Goal: Register for event/course

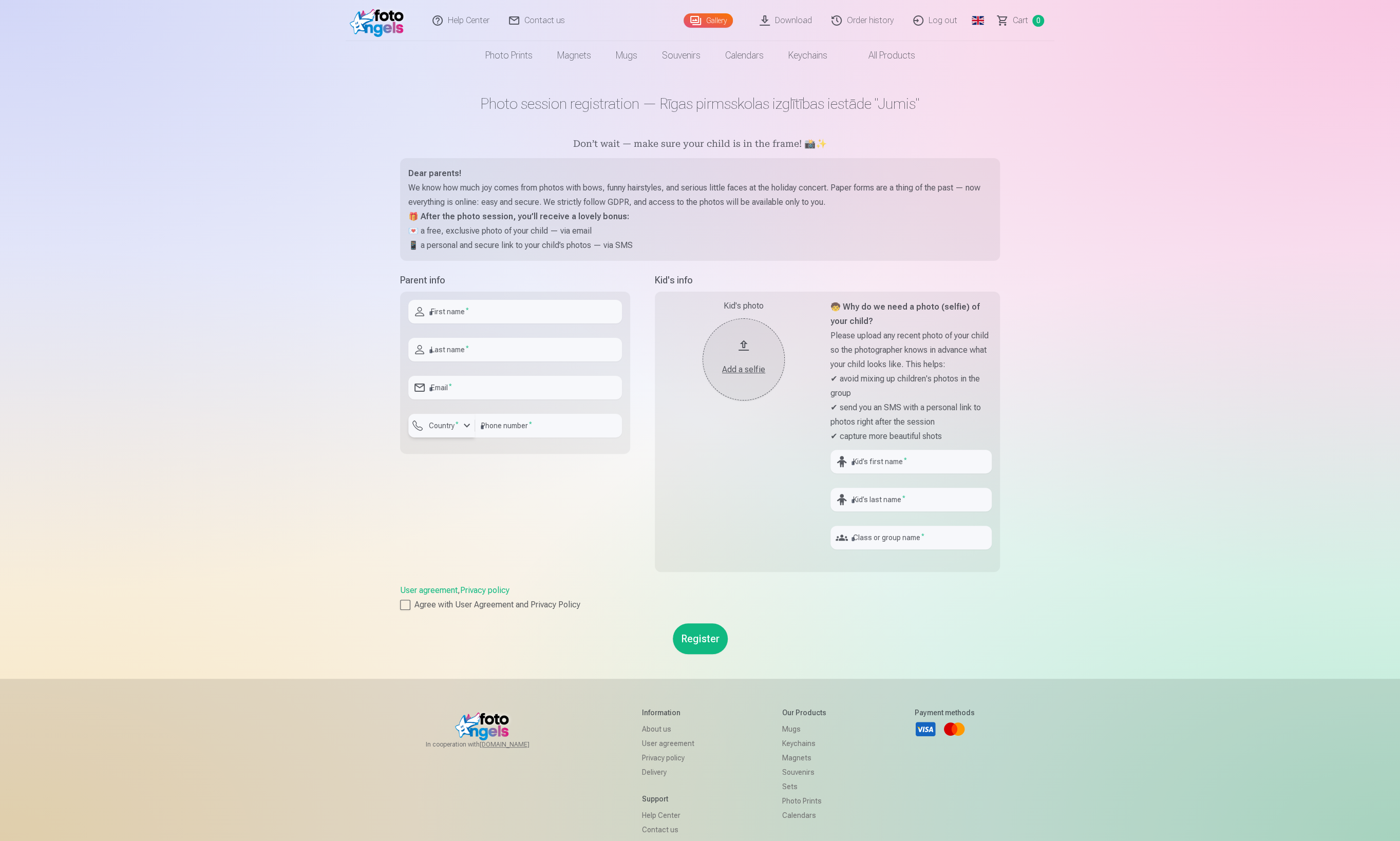
click at [460, 423] on label "Country *" at bounding box center [444, 425] width 38 height 10
click at [333, 521] on div "Help Center Contact us Gallery Download Order history Log out Global Latvian (l…" at bounding box center [700, 480] width 1400 height 961
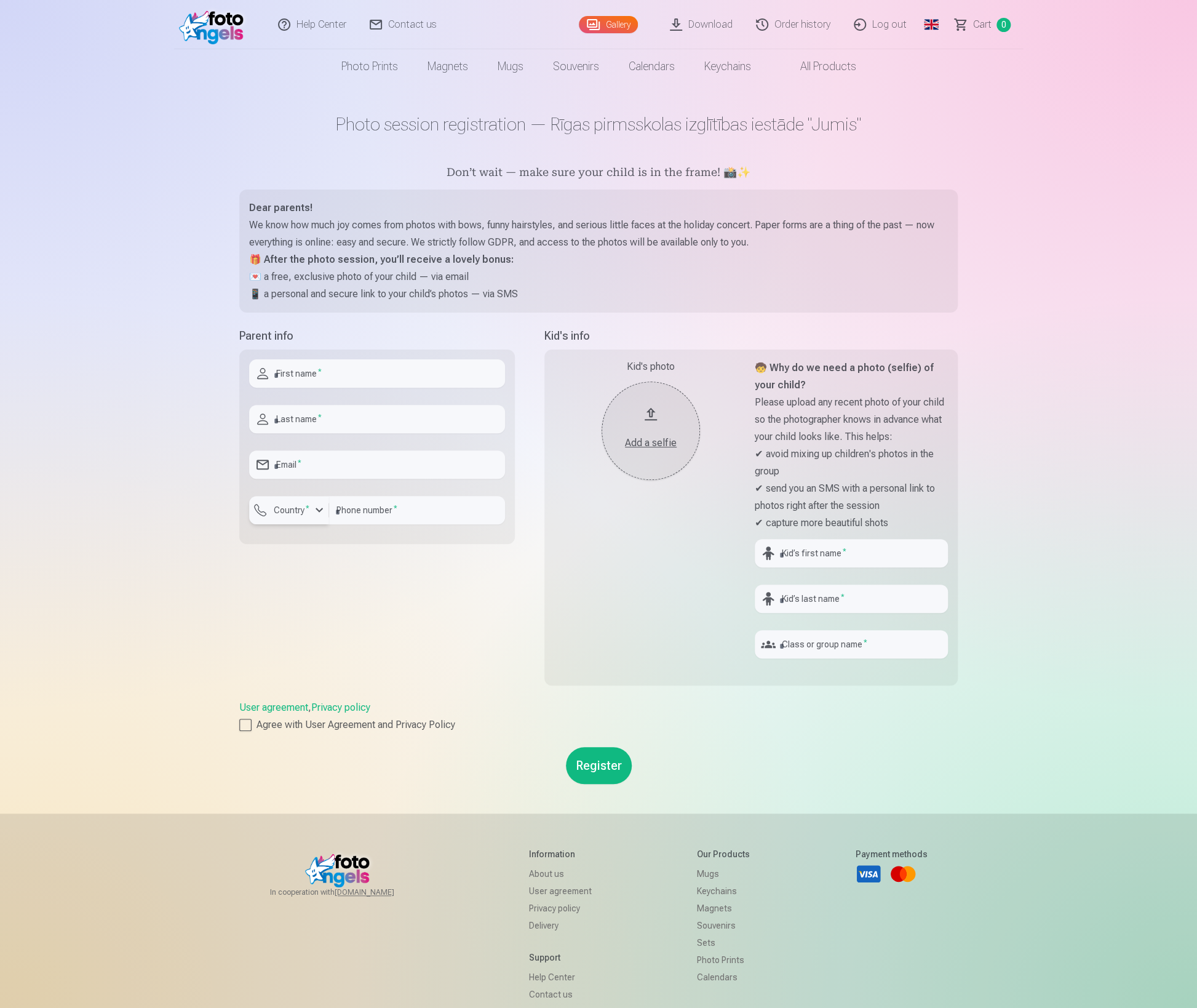
click at [302, 511] on label "Country *" at bounding box center [292, 510] width 46 height 12
click at [411, 512] on input "number" at bounding box center [417, 510] width 176 height 28
click at [298, 516] on div "button" at bounding box center [293, 512] width 37 height 12
click at [103, 365] on div "Help Center Contact us Gallery Download Order history Log out Global Latvian (l…" at bounding box center [598, 576] width 1197 height 1152
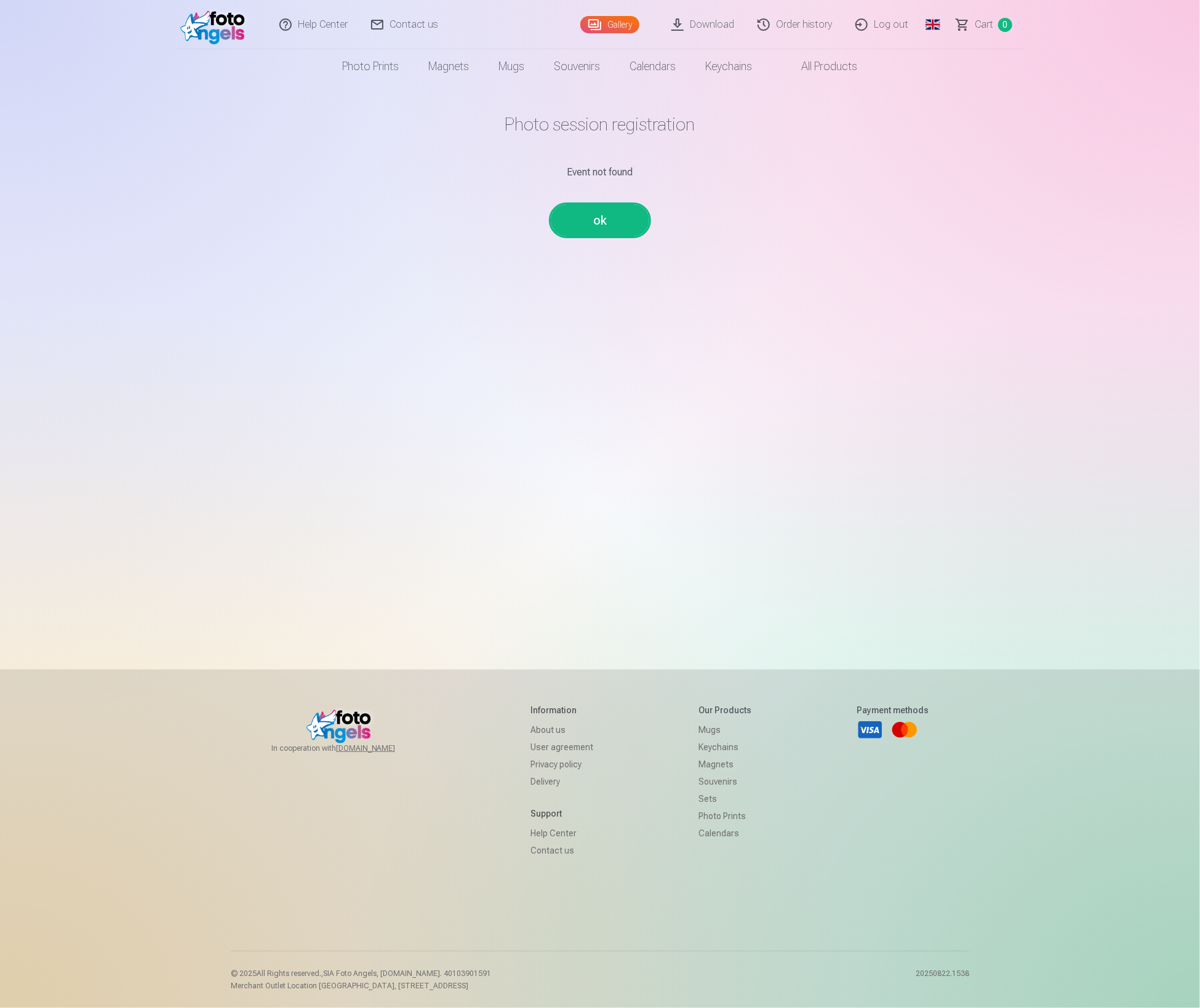
click at [591, 228] on link "ok" at bounding box center [600, 220] width 98 height 32
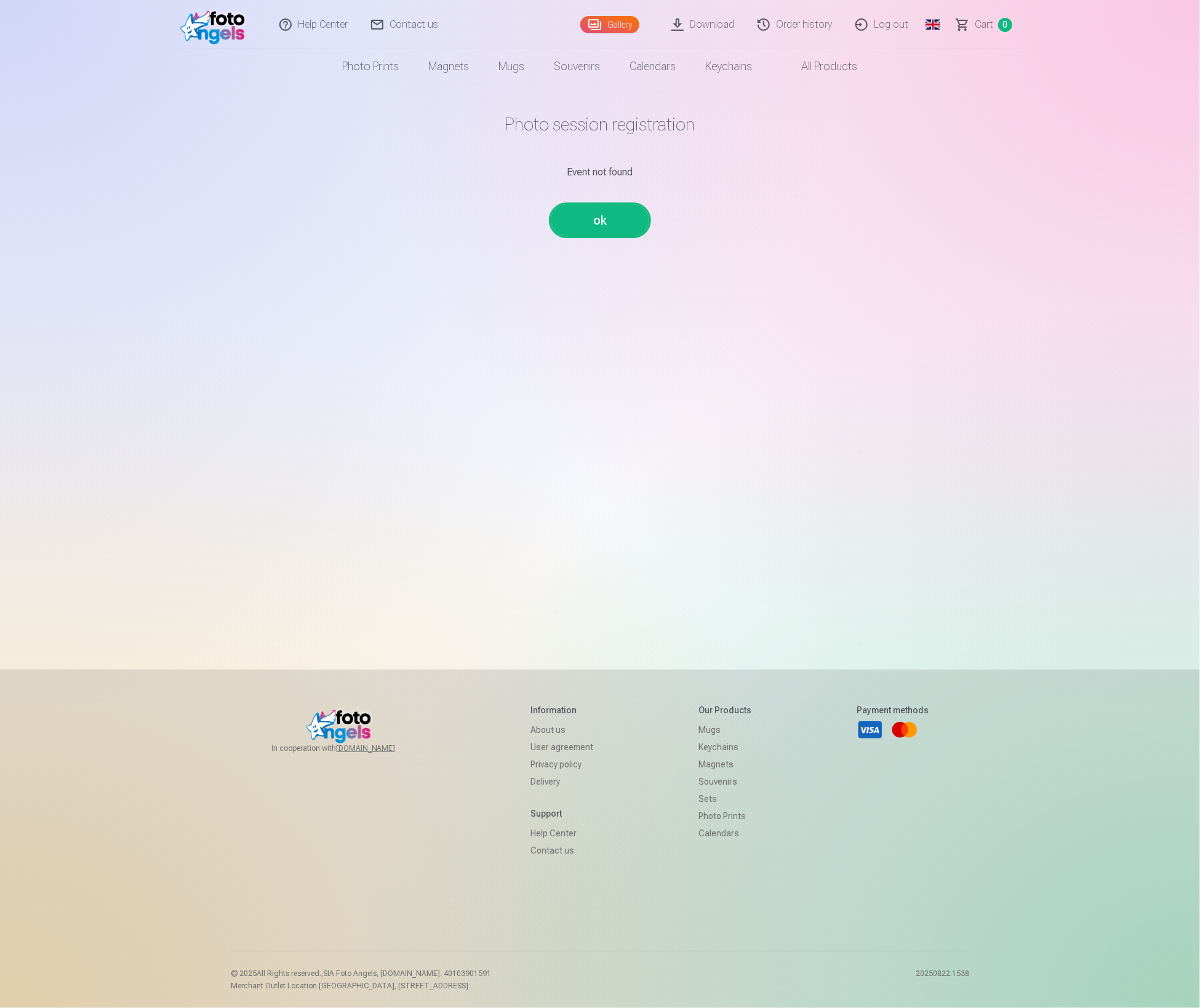
click at [591, 228] on link "ok" at bounding box center [600, 220] width 98 height 32
click at [613, 234] on link "ok" at bounding box center [600, 220] width 98 height 32
click at [1071, 216] on div "Help Center Contact us Gallery Download Order history Log out Global Latvian (l…" at bounding box center [600, 504] width 1200 height 1008
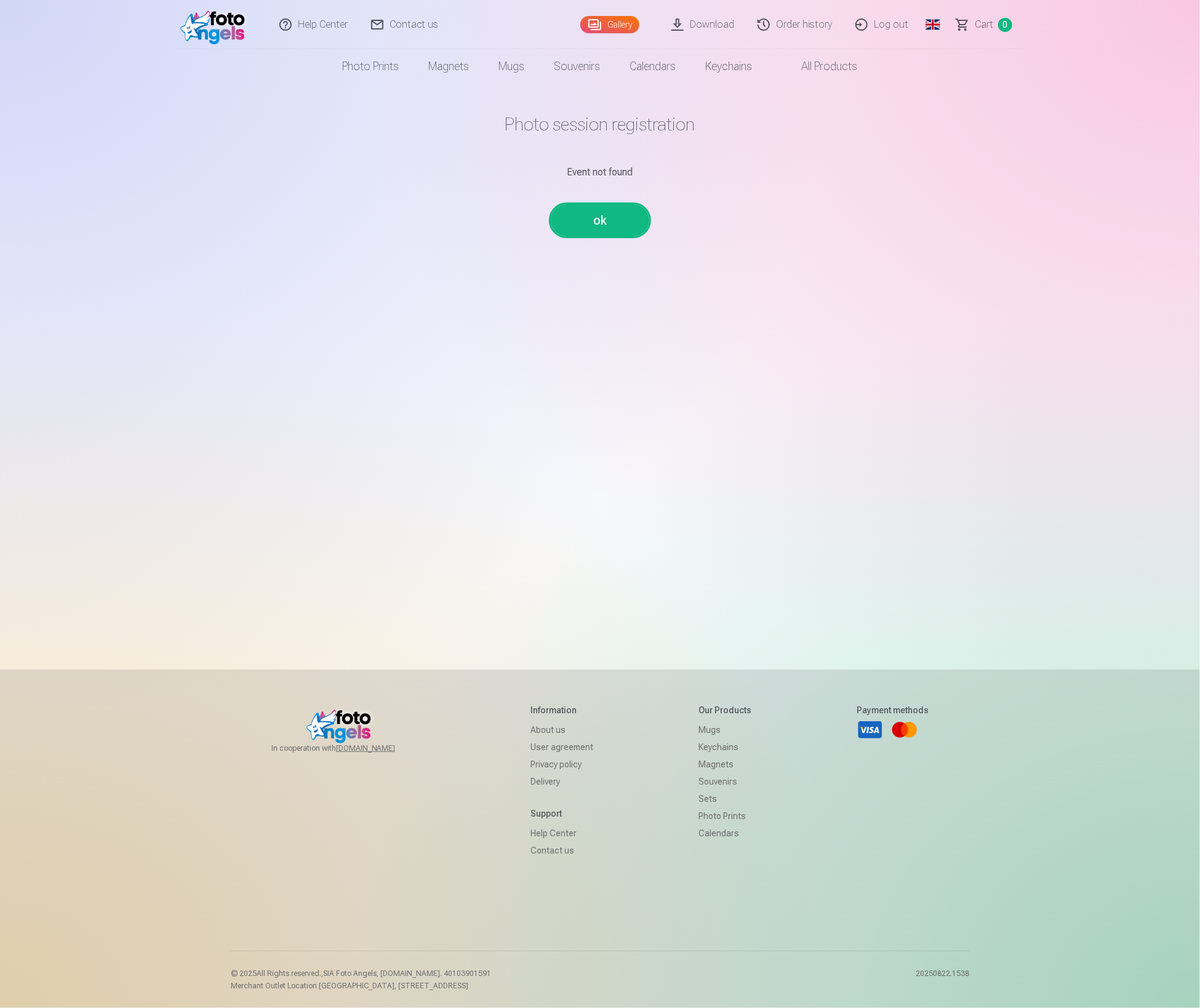
click at [1022, 502] on div "Help Center Contact us Gallery Download Order history Log out Global Latvian (l…" at bounding box center [600, 504] width 1200 height 1008
click at [582, 69] on link "Souvenirs" at bounding box center [578, 66] width 76 height 34
click at [579, 66] on link "Souvenirs" at bounding box center [578, 66] width 76 height 34
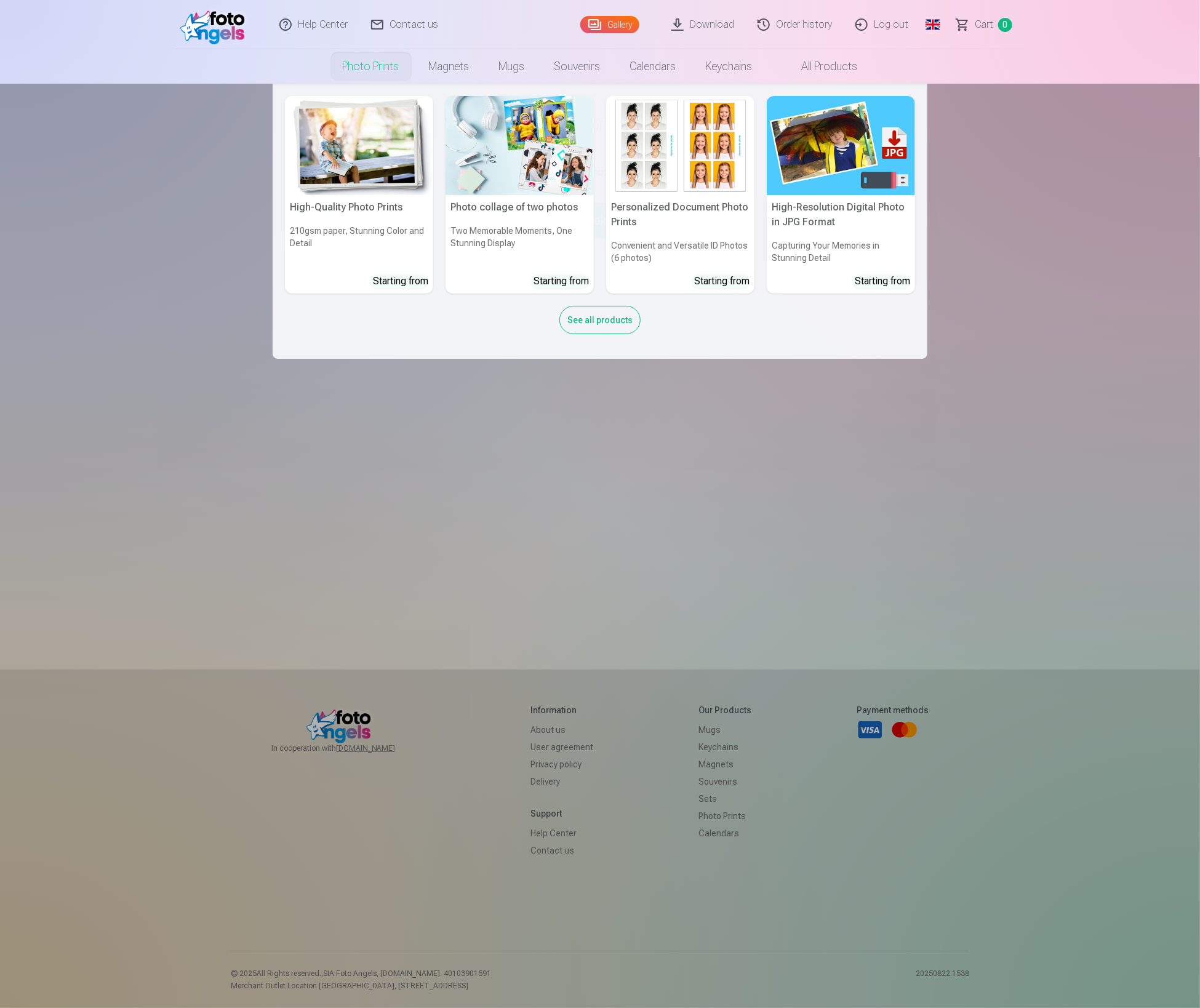
click at [375, 141] on img at bounding box center [359, 145] width 149 height 99
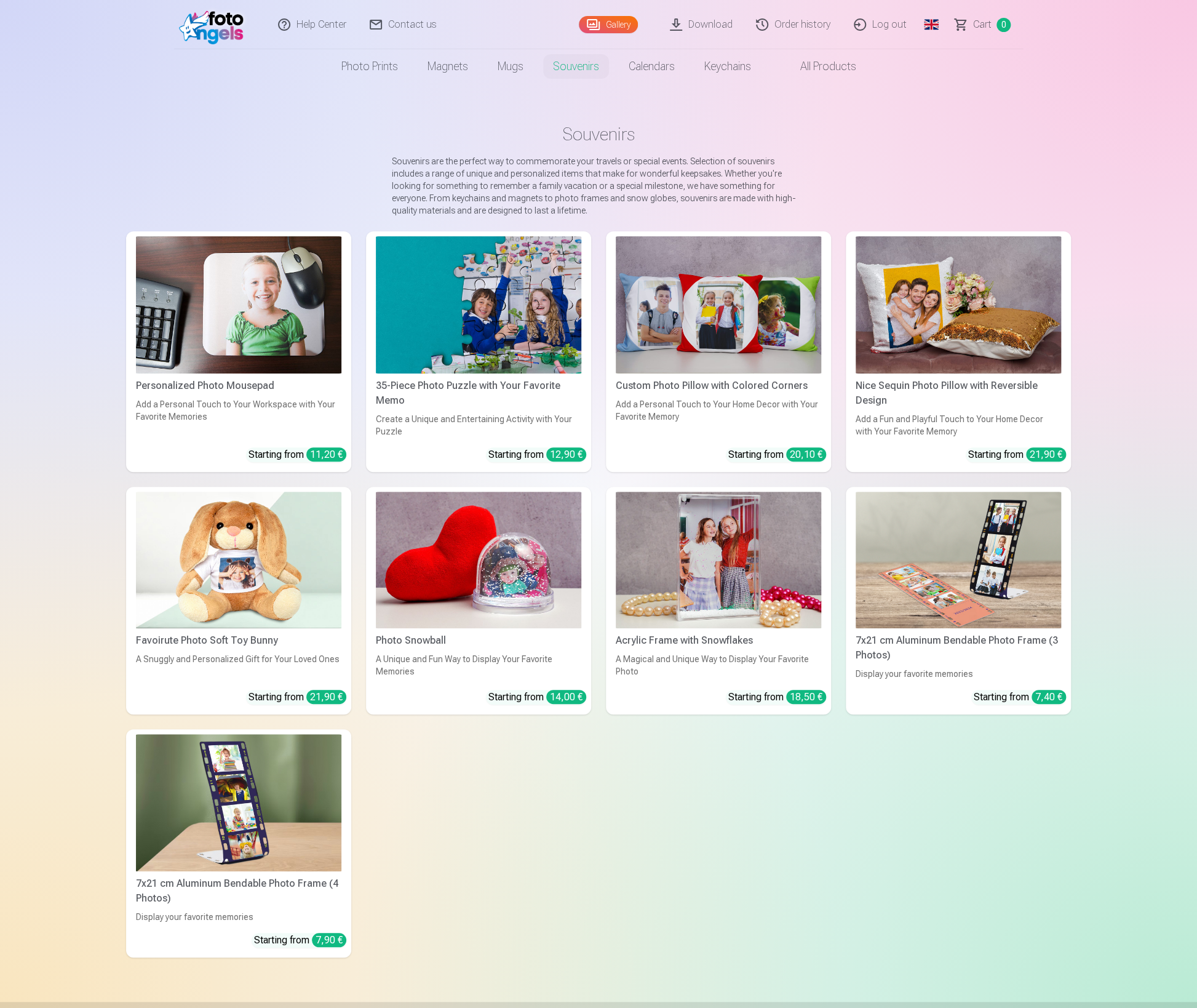
click at [290, 319] on img at bounding box center [239, 305] width 206 height 137
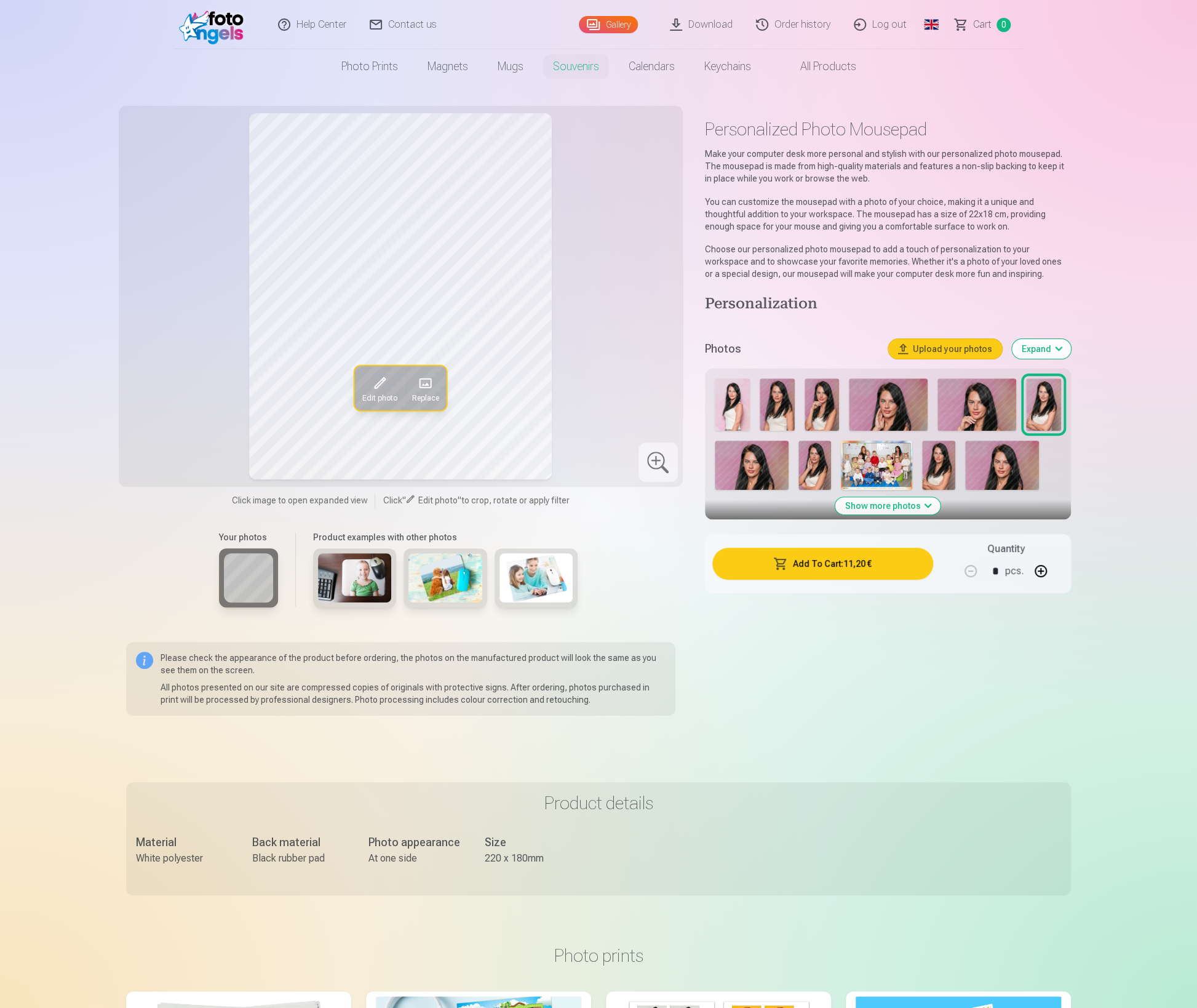
click at [229, 25] on img at bounding box center [214, 25] width 71 height 40
click at [898, 28] on link "Log out" at bounding box center [881, 25] width 76 height 49
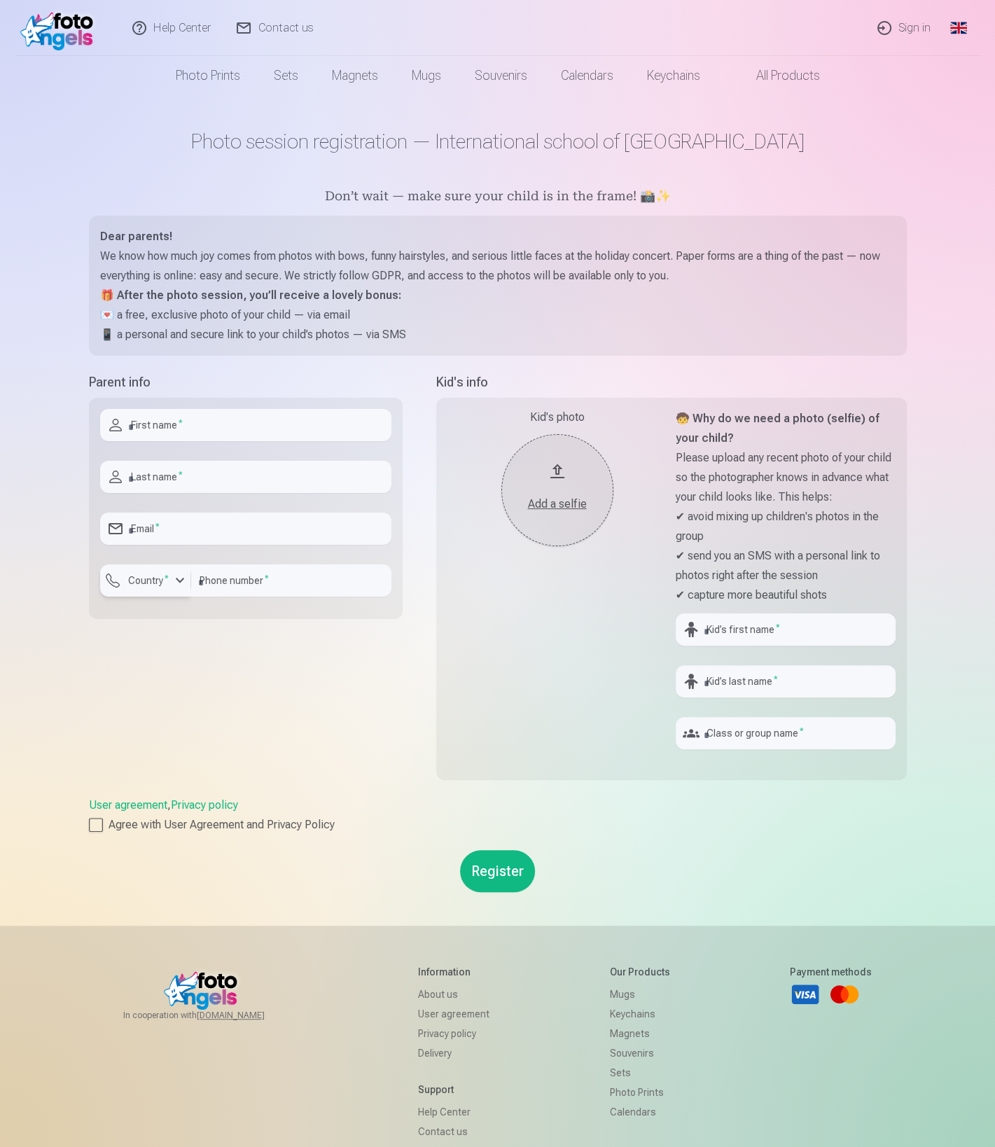
click at [174, 582] on div "button" at bounding box center [180, 580] width 17 height 17
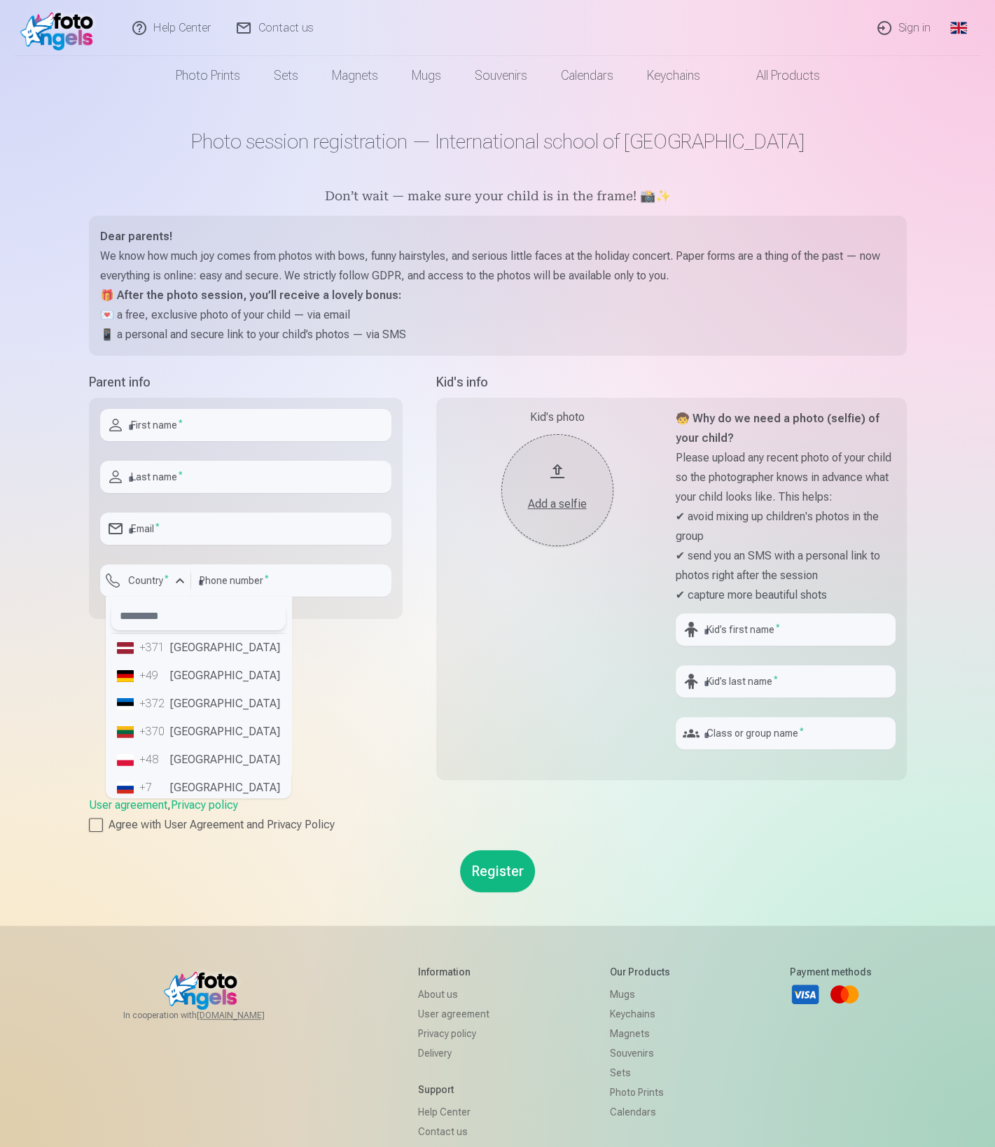
click at [162, 619] on input "text" at bounding box center [198, 616] width 174 height 28
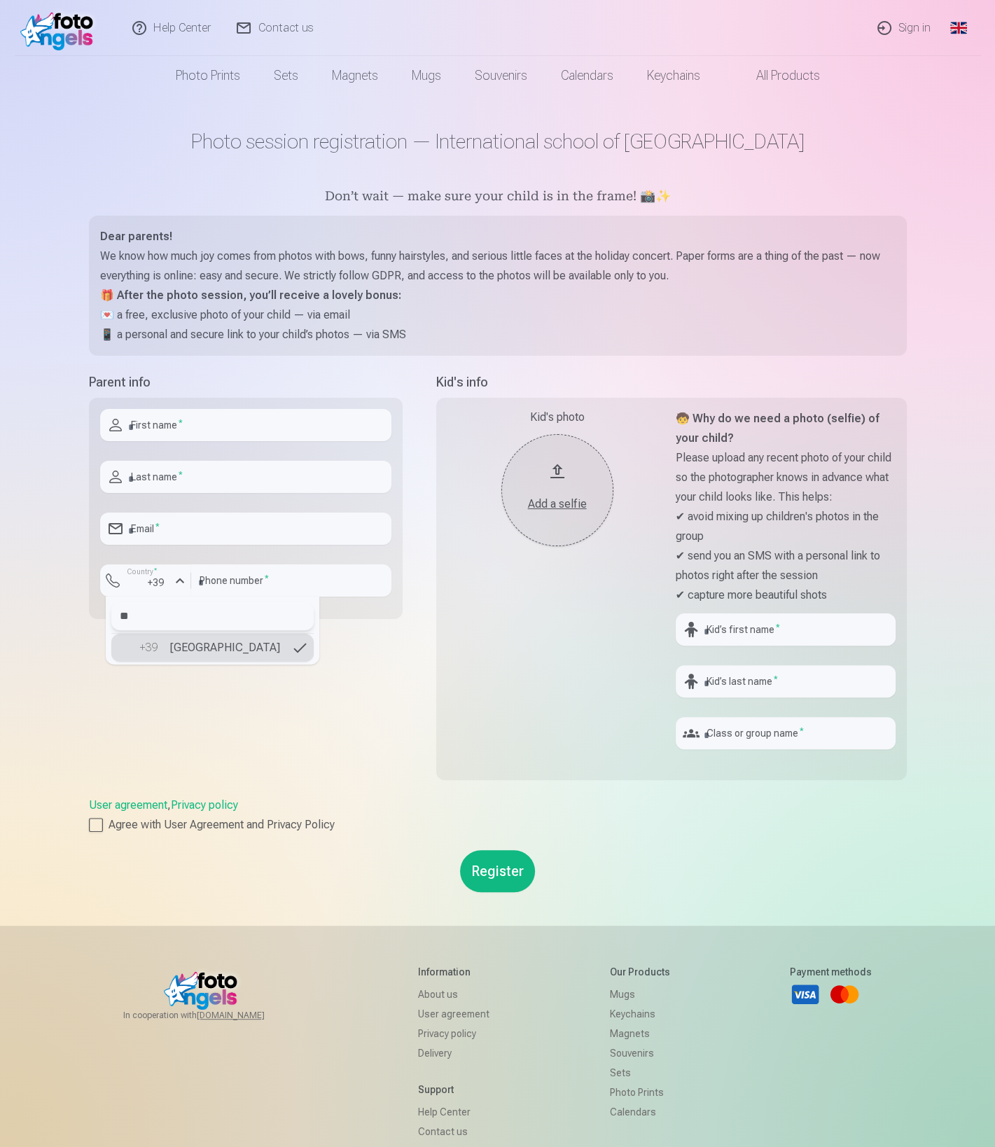
type input "*"
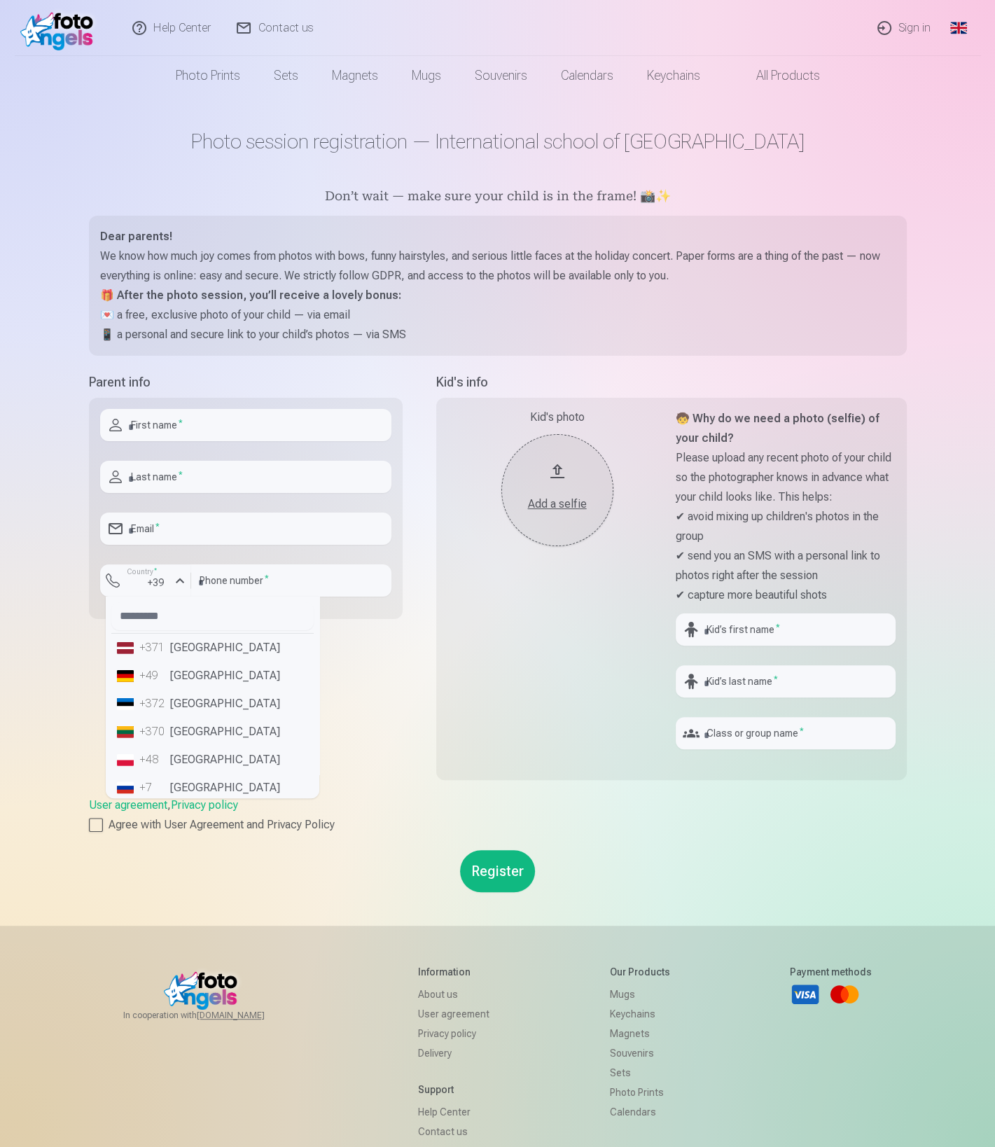
click at [309, 702] on div "Parent info First name * Last name * Email * Country * +39 +371 Latvia +49 Germ…" at bounding box center [246, 584] width 314 height 424
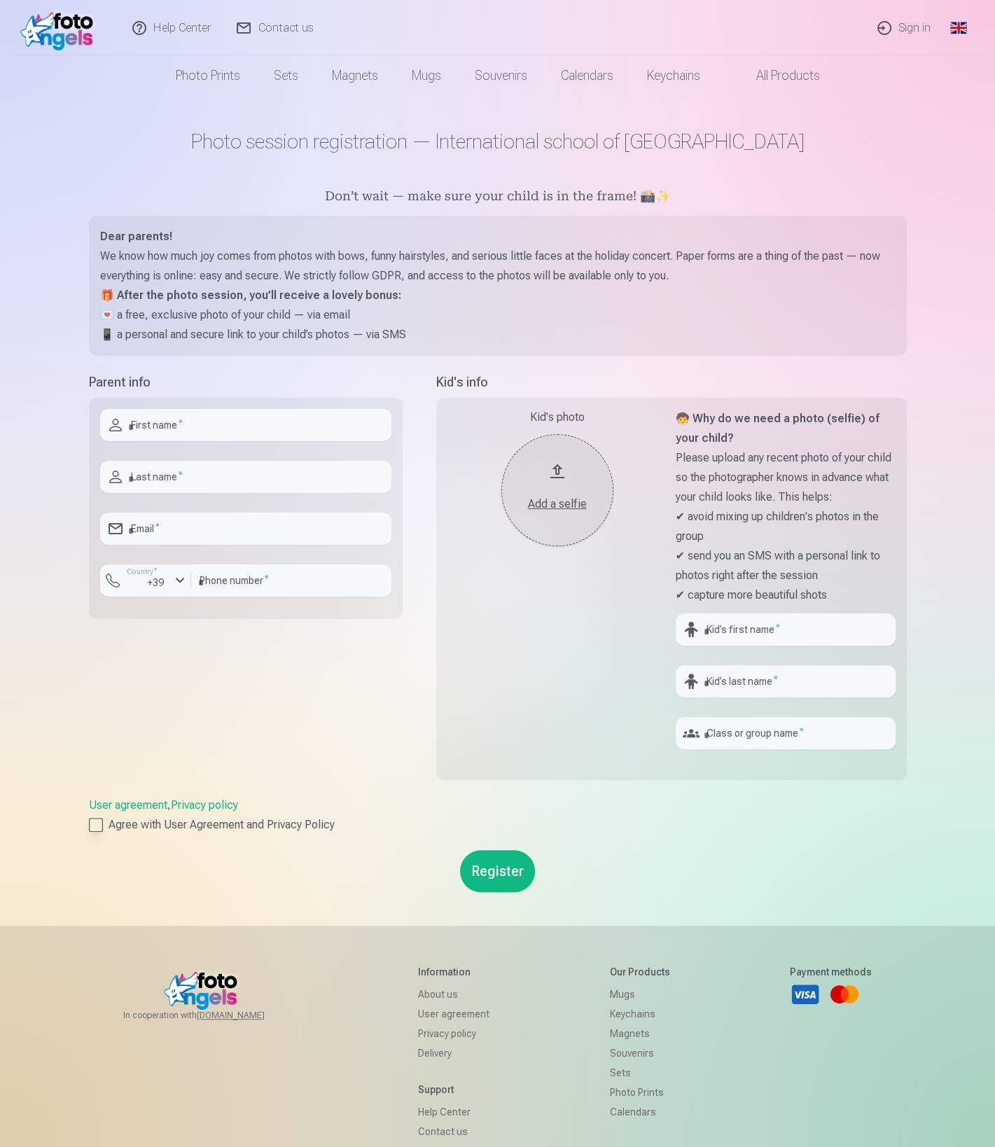
click at [564, 821] on label "Agree with User Agreement and Privacy Policy" at bounding box center [498, 824] width 818 height 17
click at [177, 580] on div "button" at bounding box center [180, 580] width 17 height 17
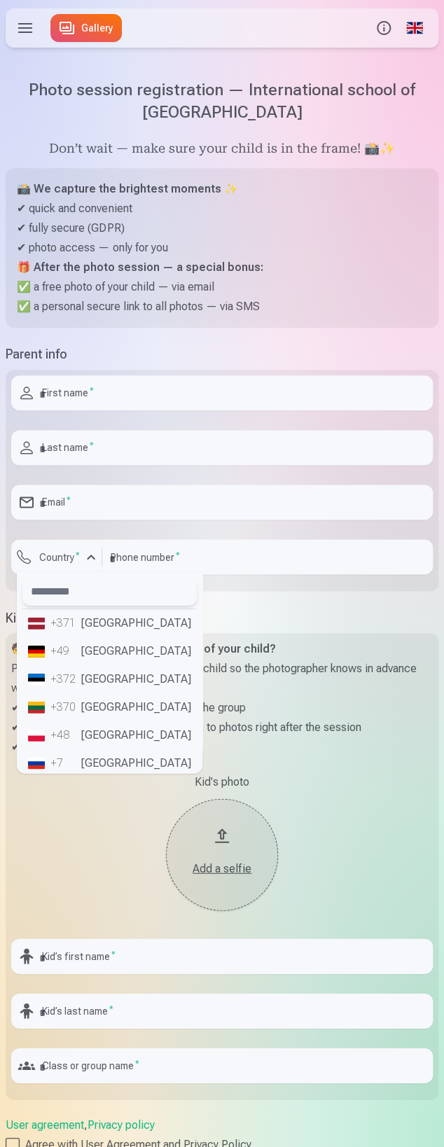
click at [99, 577] on input "text" at bounding box center [109, 591] width 174 height 28
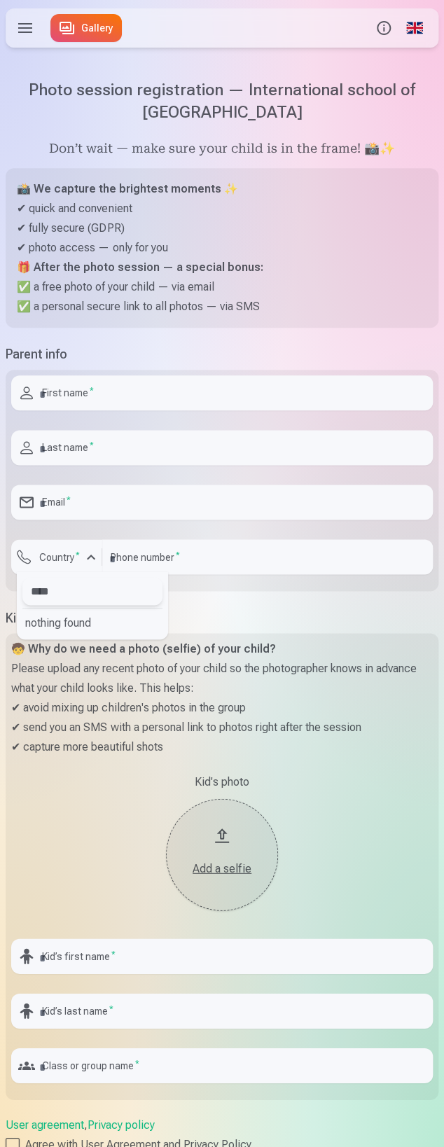
type input "****"
drag, startPoint x: 69, startPoint y: 566, endPoint x: -78, endPoint y: 566, distance: 147.0
click at [0, 566] on html "Products Info Profile Photo prints 5 Sets 4 Magnets 8 Mugs 9 Souvenirs 9 Calend…" at bounding box center [222, 573] width 444 height 1147
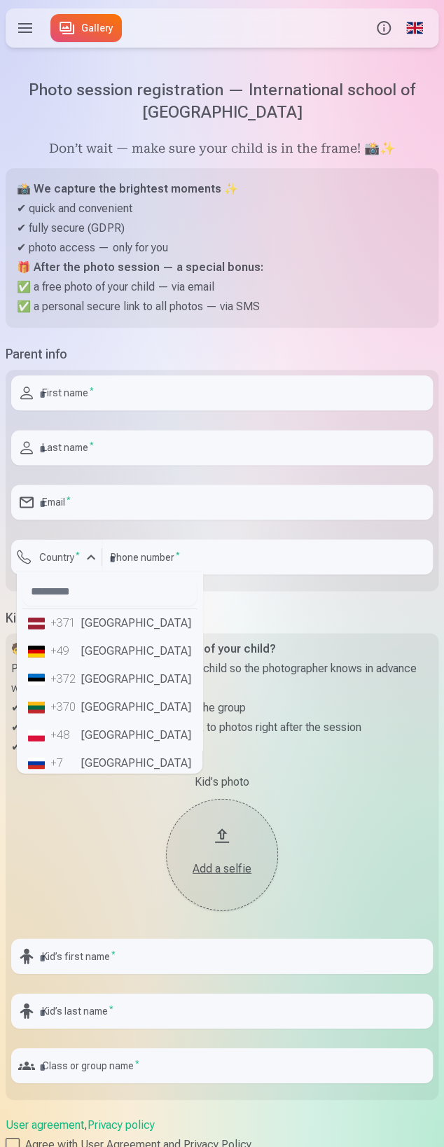
click at [70, 614] on div "+371" at bounding box center [64, 622] width 28 height 17
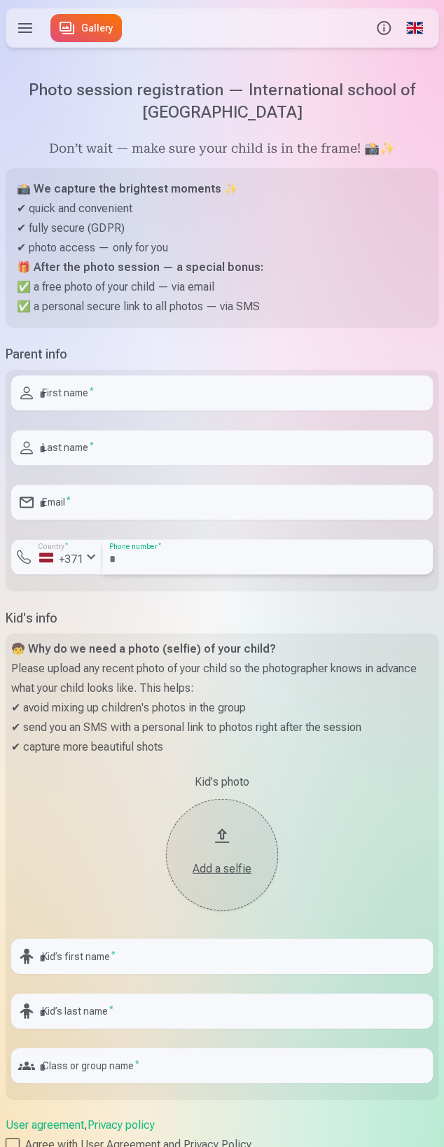
click at [228, 539] on input "number" at bounding box center [267, 556] width 330 height 35
type input "*******"
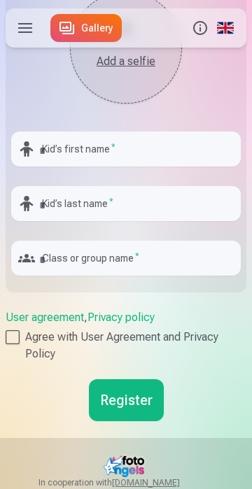
scroll to position [987, 0]
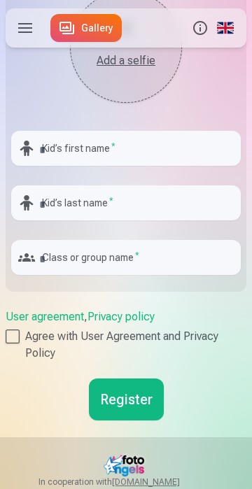
click at [55, 310] on link "User agreement" at bounding box center [45, 316] width 78 height 13
